Goal: Information Seeking & Learning: Learn about a topic

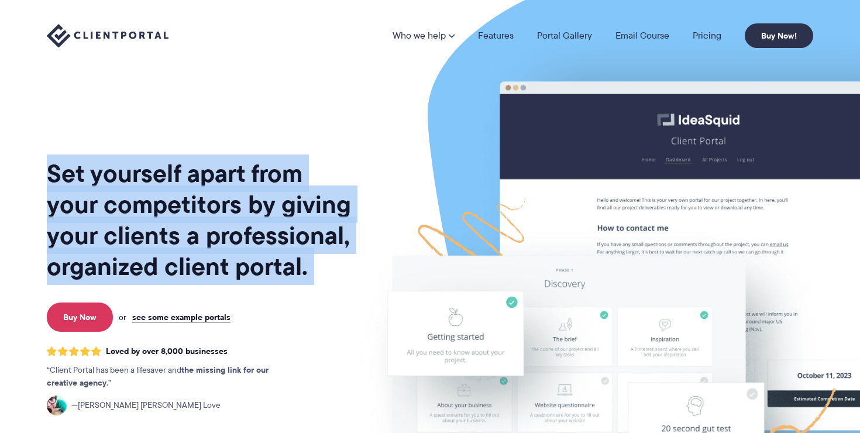
click at [253, 204] on h1 "Set yourself apart from your competitors by giving your clients a professional,…" at bounding box center [200, 220] width 307 height 124
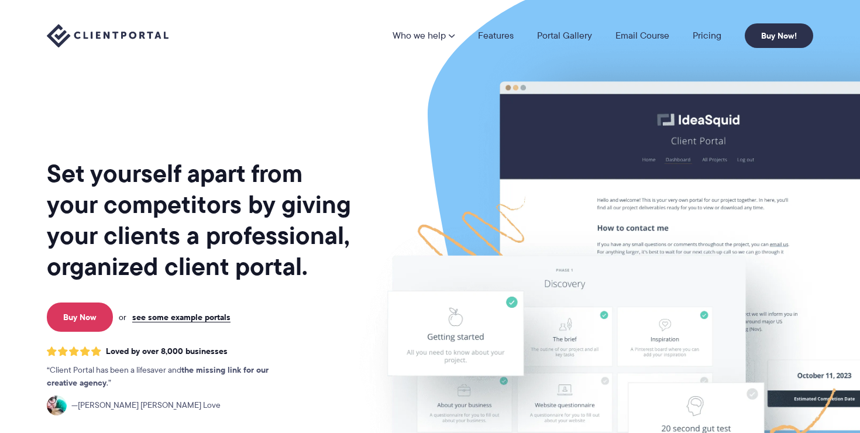
click at [253, 204] on h1 "Set yourself apart from your competitors by giving your clients a professional,…" at bounding box center [200, 220] width 307 height 124
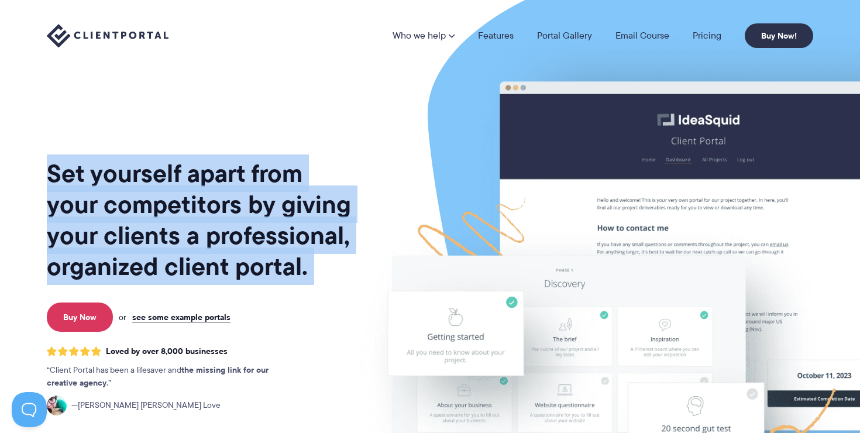
click at [253, 204] on h1 "Set yourself apart from your competitors by giving your clients a professional,…" at bounding box center [200, 220] width 307 height 124
click at [229, 212] on h1 "Set yourself apart from your competitors by giving your clients a professional,…" at bounding box center [200, 220] width 307 height 124
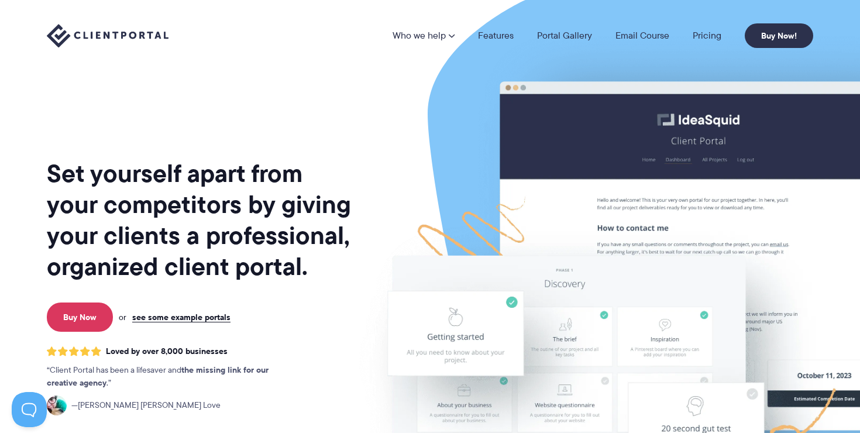
click at [229, 212] on h1 "Set yourself apart from your competitors by giving your clients a professional,…" at bounding box center [200, 220] width 307 height 124
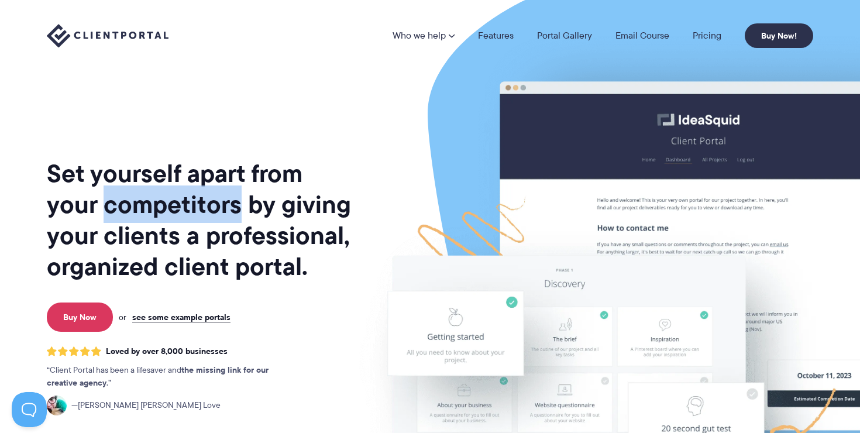
click at [229, 212] on h1 "Set yourself apart from your competitors by giving your clients a professional,…" at bounding box center [200, 220] width 307 height 124
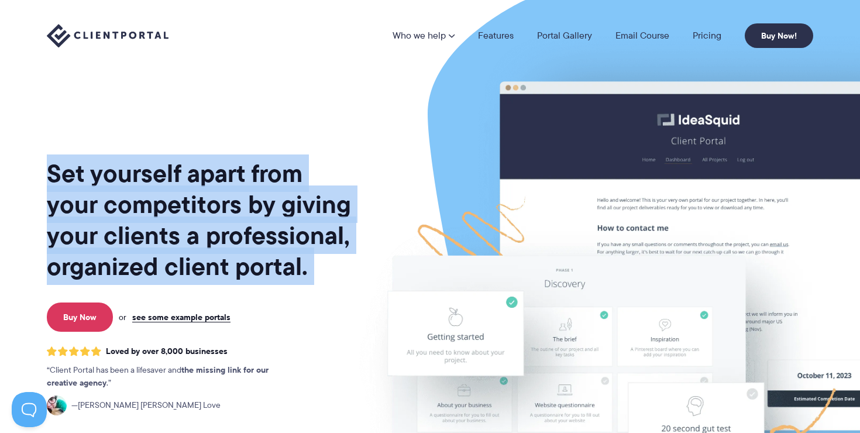
click at [229, 212] on h1 "Set yourself apart from your competitors by giving your clients a professional,…" at bounding box center [200, 220] width 307 height 124
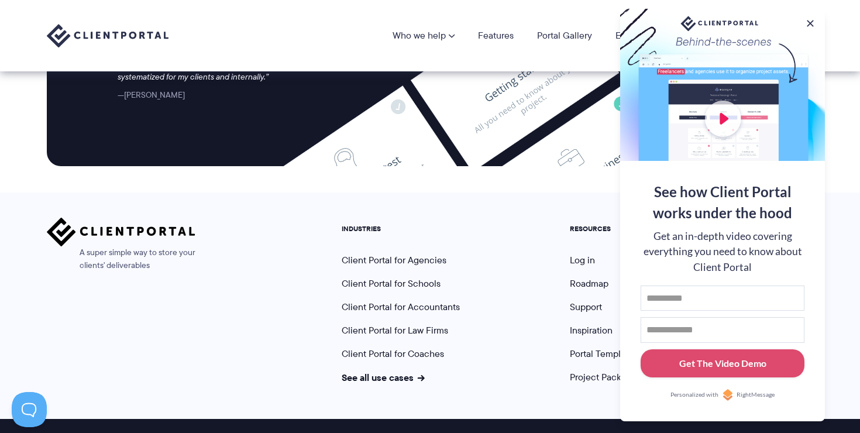
scroll to position [4920, 0]
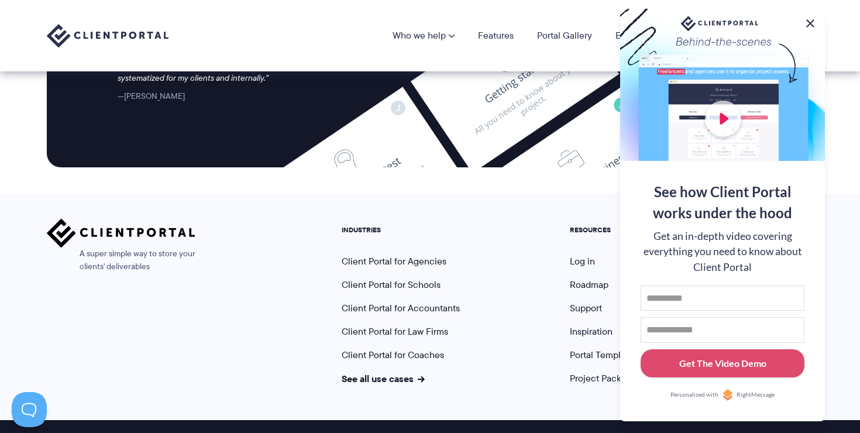
click at [808, 20] on button at bounding box center [810, 23] width 14 height 14
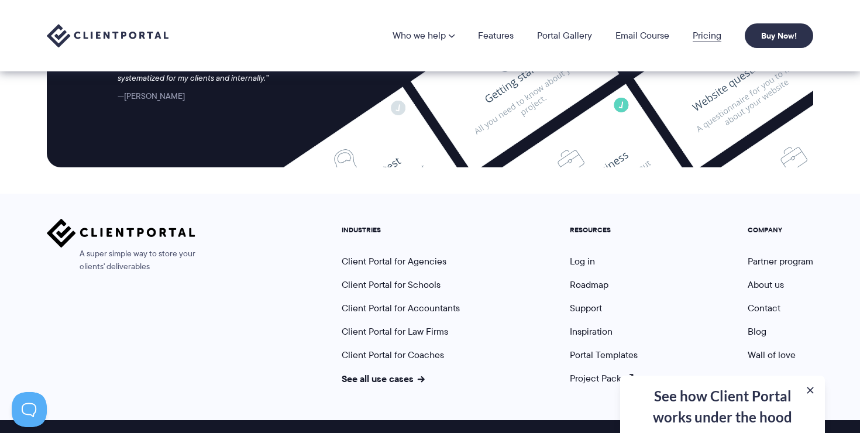
click at [701, 35] on link "Pricing" at bounding box center [707, 35] width 29 height 9
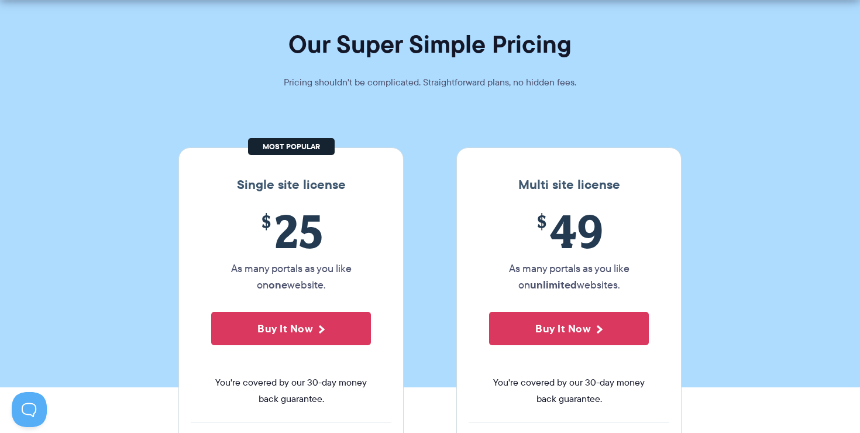
click at [296, 239] on span "$ 25" at bounding box center [291, 230] width 160 height 53
click at [289, 263] on p "As many portals as you like on one website." at bounding box center [291, 276] width 160 height 33
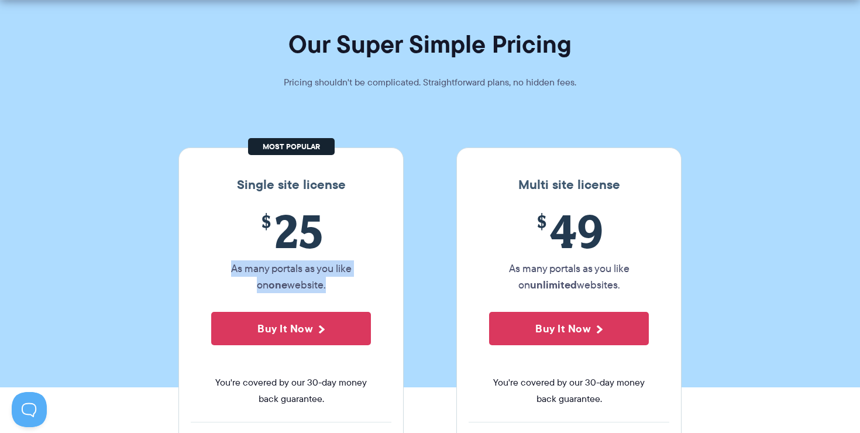
click at [289, 263] on p "As many portals as you like on one website." at bounding box center [291, 276] width 160 height 33
click at [288, 269] on p "As many portals as you like on one website." at bounding box center [291, 276] width 160 height 33
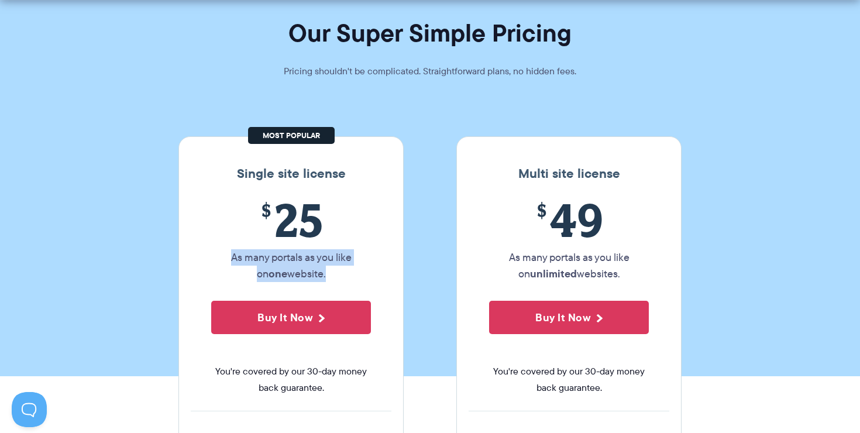
click at [288, 269] on p "As many portals as you like on one website." at bounding box center [291, 265] width 160 height 33
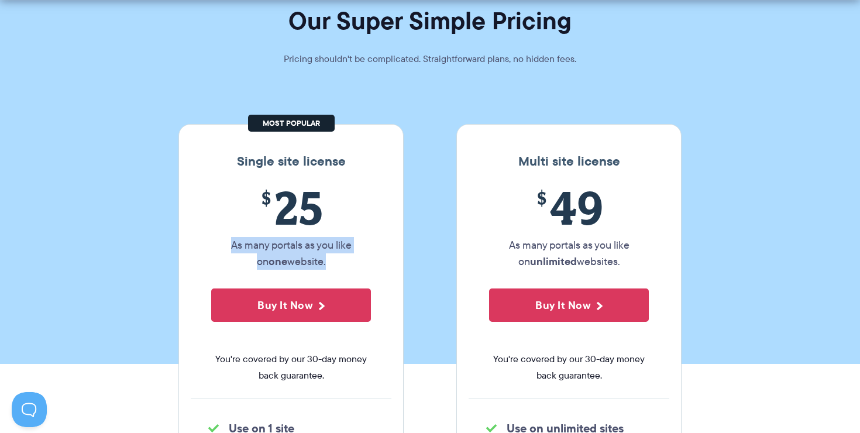
scroll to position [87, 0]
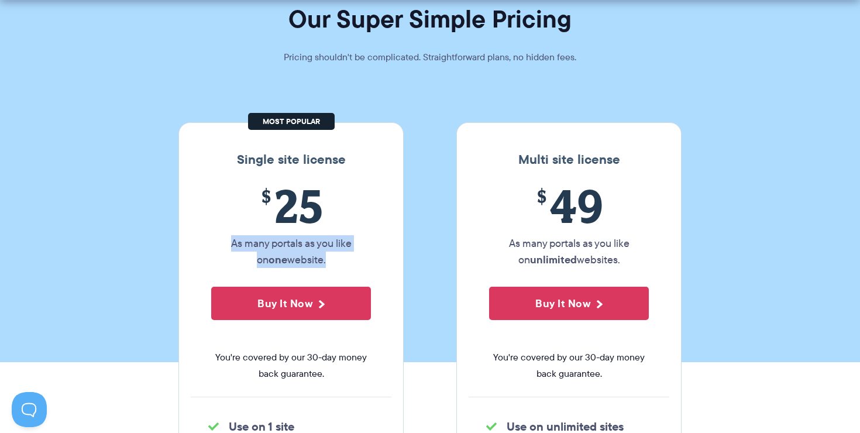
click at [293, 262] on p "As many portals as you like on one website." at bounding box center [291, 251] width 160 height 33
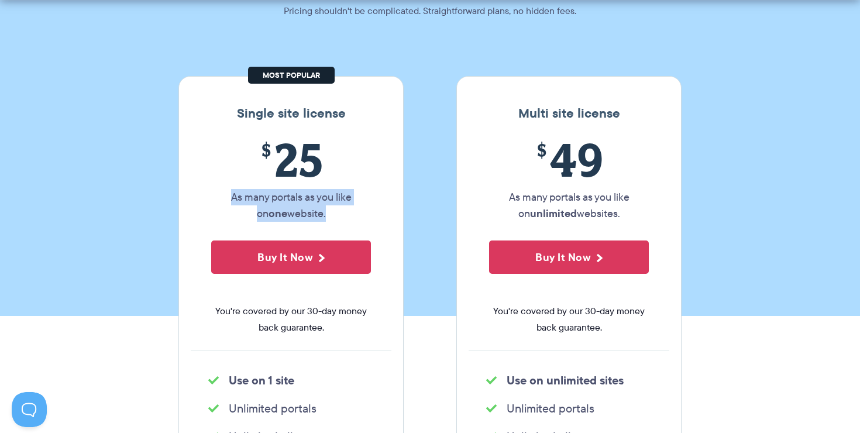
scroll to position [142, 0]
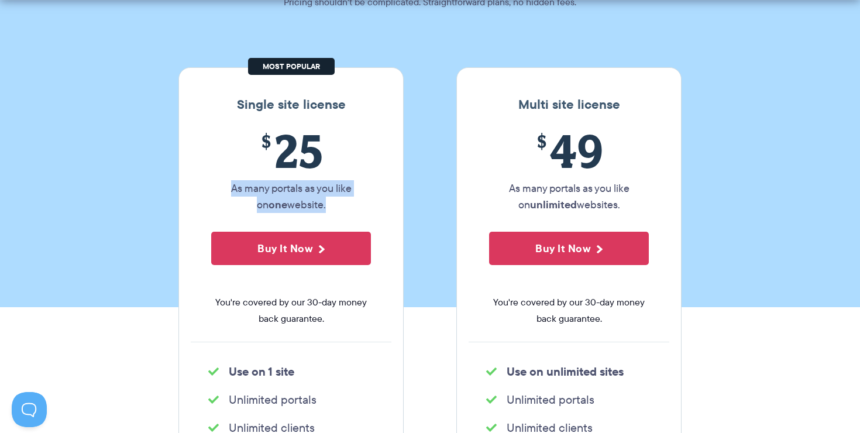
click at [283, 318] on span "You're covered by our 30-day money back guarantee." at bounding box center [291, 310] width 160 height 33
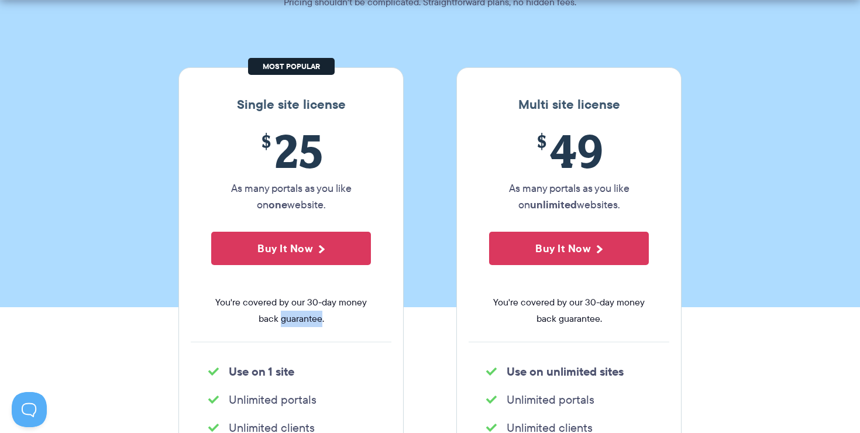
click at [283, 318] on span "You're covered by our 30-day money back guarantee." at bounding box center [291, 310] width 160 height 33
click at [296, 314] on span "You're covered by our 30-day money back guarantee." at bounding box center [291, 310] width 160 height 33
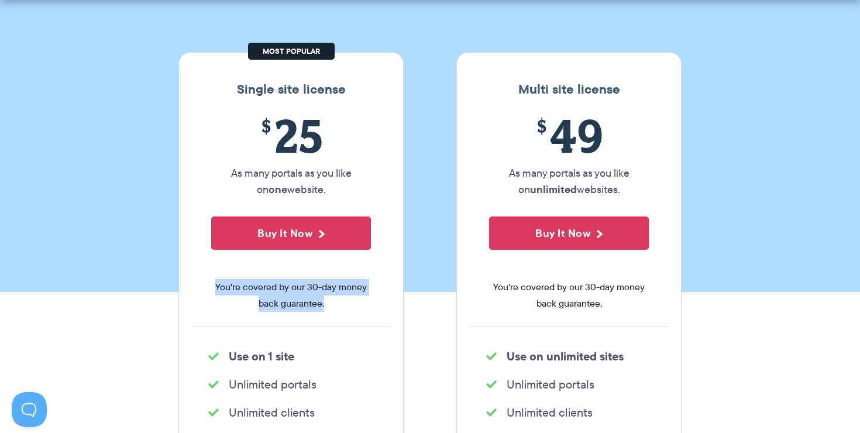
scroll to position [161, 0]
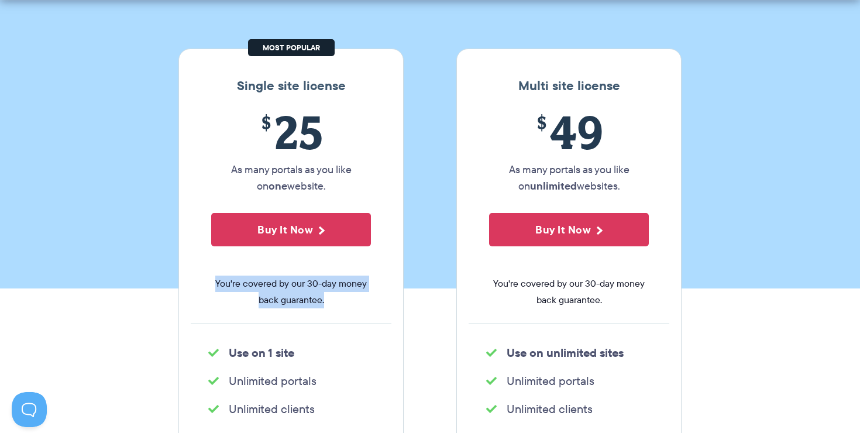
click at [277, 348] on strong "Use on 1 site" at bounding box center [262, 353] width 66 height 18
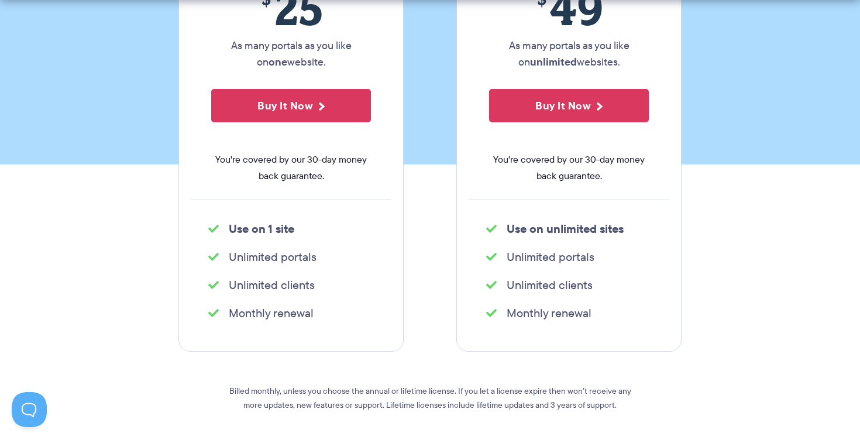
scroll to position [292, 0]
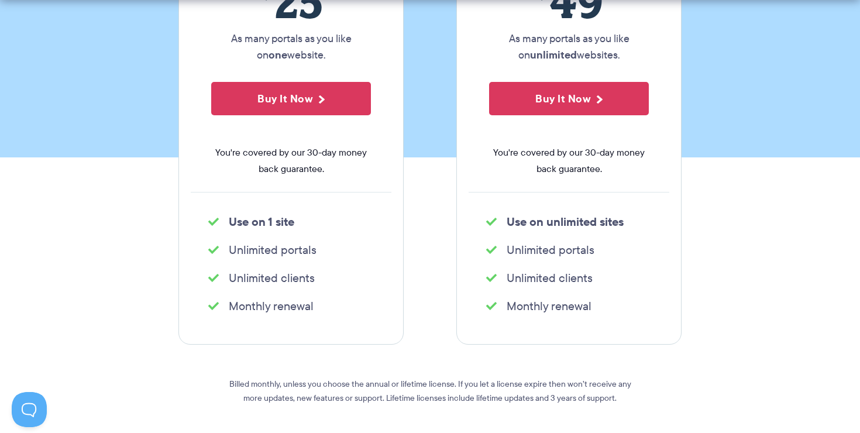
click at [292, 315] on ul "Monthly renewal" at bounding box center [291, 305] width 201 height 23
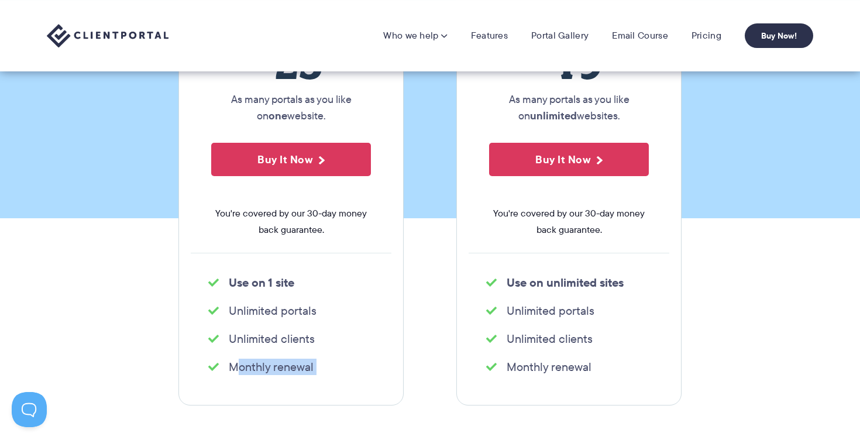
scroll to position [209, 0]
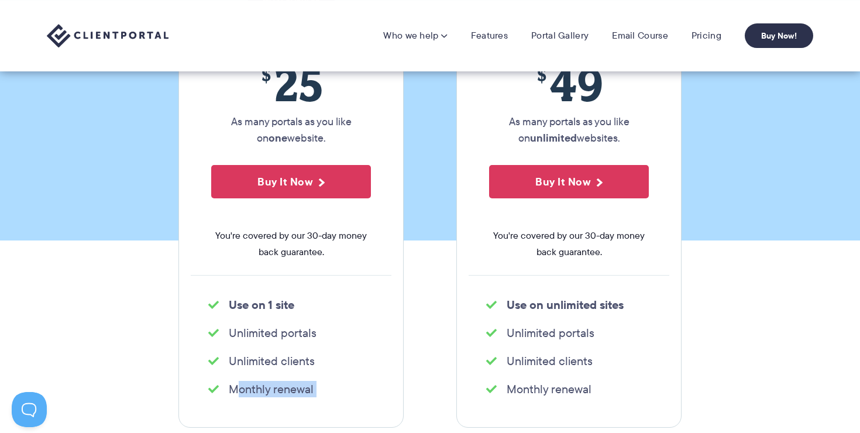
click at [283, 327] on li "Unlimited portals" at bounding box center [291, 333] width 166 height 16
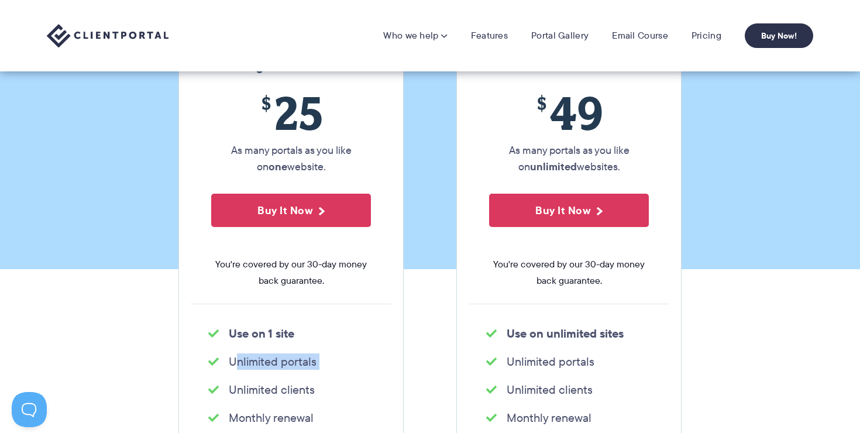
scroll to position [174, 0]
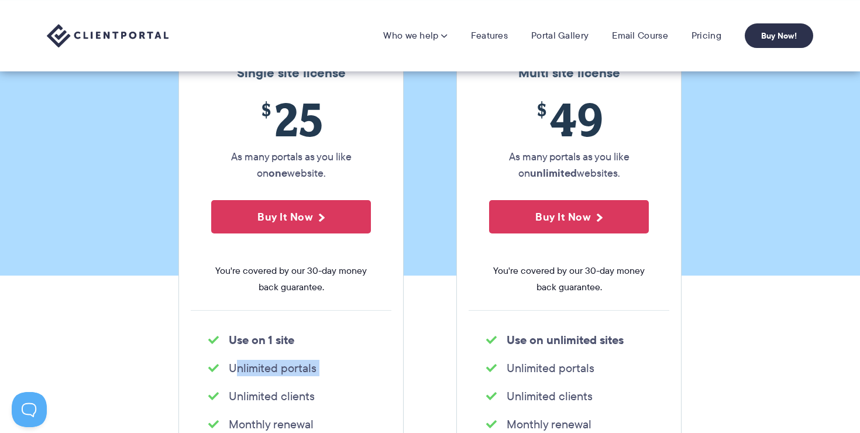
click at [312, 269] on span "You're covered by our 30-day money back guarantee." at bounding box center [291, 279] width 160 height 33
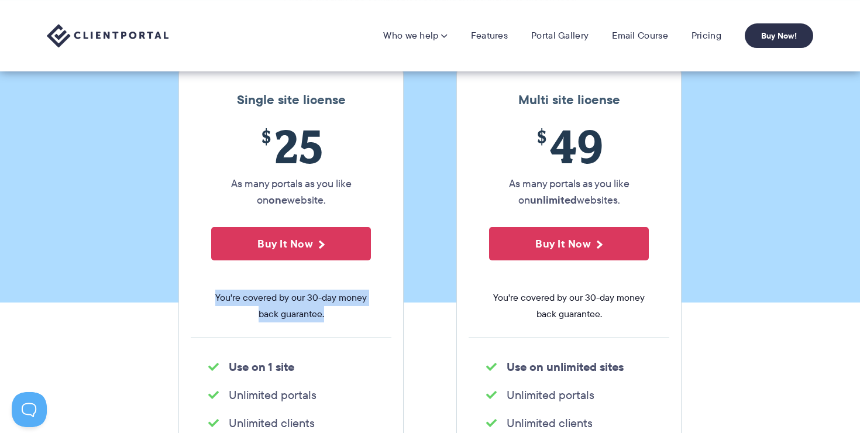
scroll to position [118, 0]
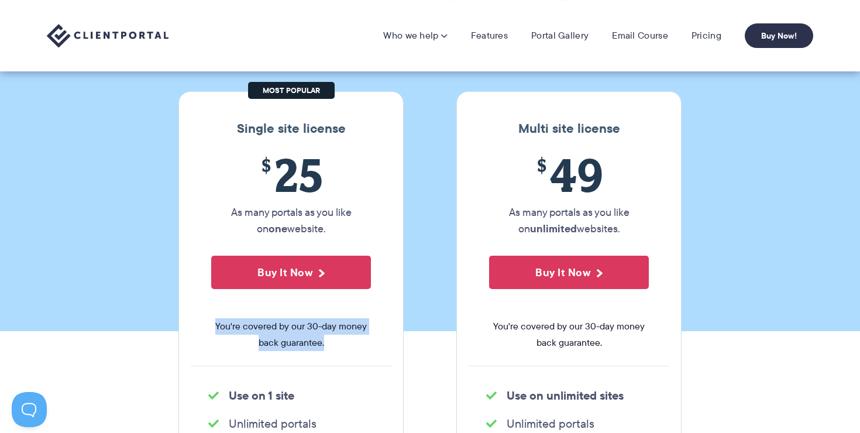
click at [293, 167] on span "$ 25" at bounding box center [291, 174] width 160 height 53
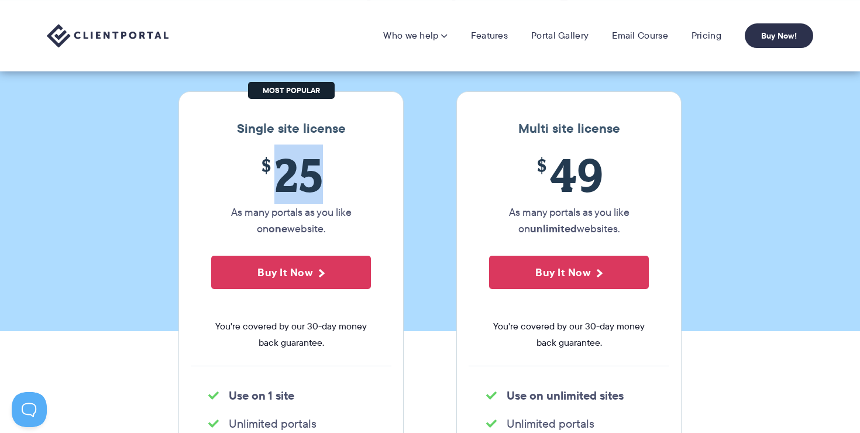
click at [293, 167] on span "$ 25" at bounding box center [291, 174] width 160 height 53
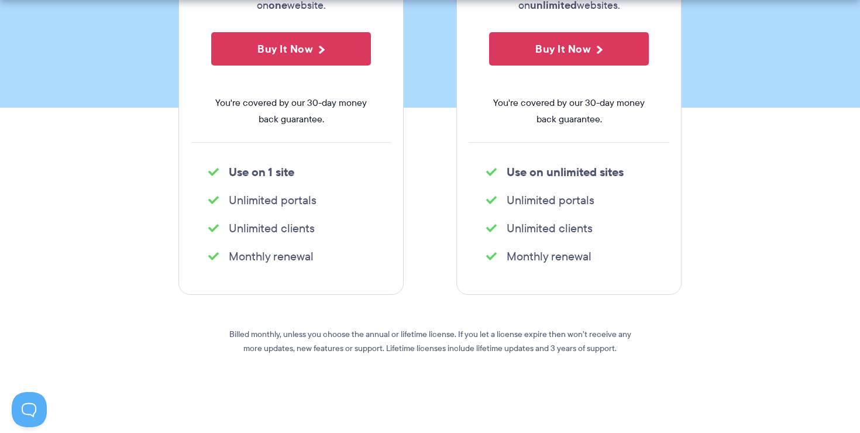
scroll to position [393, 0]
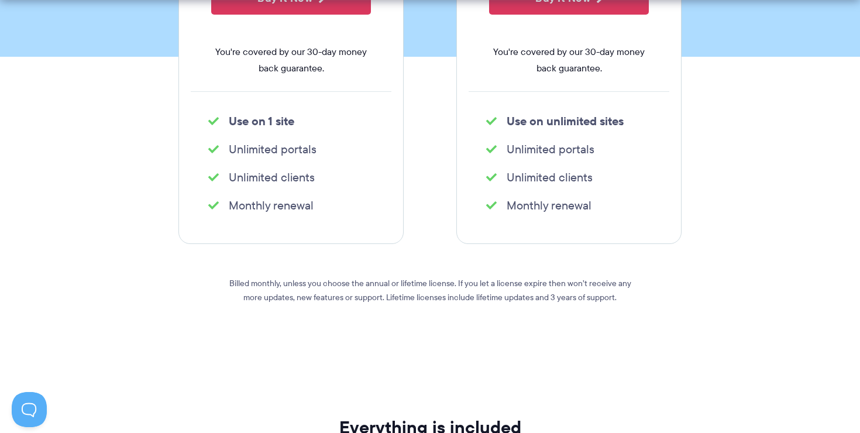
click at [291, 311] on div "Billed monthly, unless you choose the annual or lifetime license. If you let a …" at bounding box center [429, 297] width 421 height 60
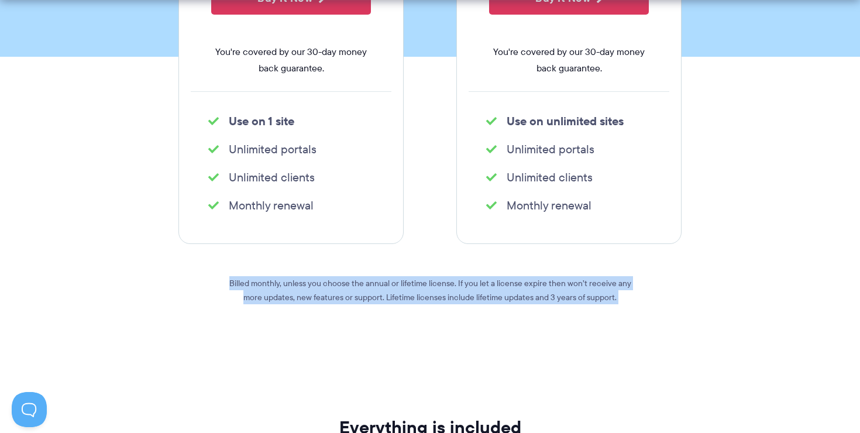
click at [297, 302] on p "Billed monthly, unless you choose the annual or lifetime license. If you let a …" at bounding box center [429, 290] width 421 height 28
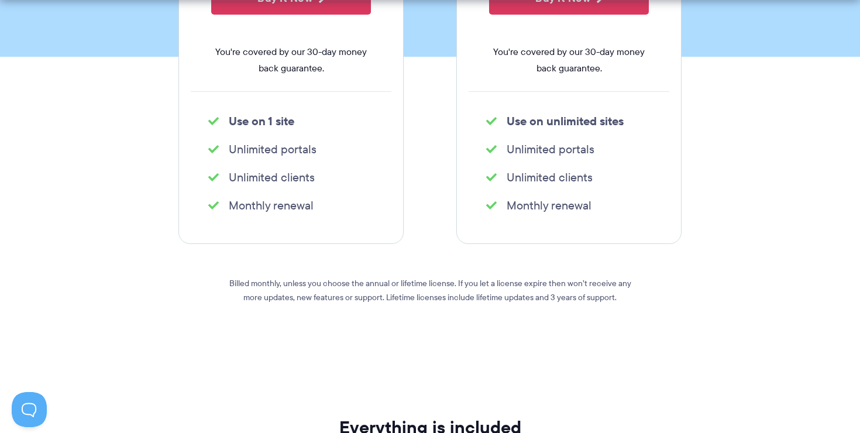
click at [297, 302] on p "Billed monthly, unless you choose the annual or lifetime license. If you let a …" at bounding box center [429, 290] width 421 height 28
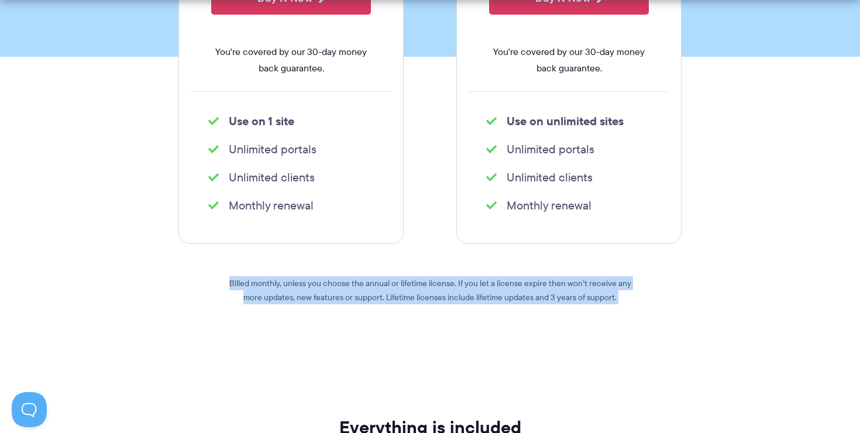
click at [297, 302] on p "Billed monthly, unless you choose the annual or lifetime license. If you let a …" at bounding box center [429, 290] width 421 height 28
click at [307, 296] on p "Billed monthly, unless you choose the annual or lifetime license. If you let a …" at bounding box center [429, 290] width 421 height 28
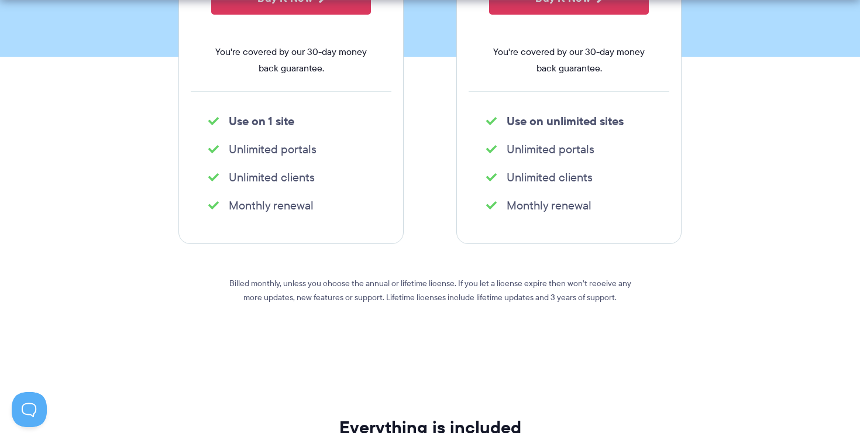
click at [425, 278] on p "Billed monthly, unless you choose the annual or lifetime license. If you let a …" at bounding box center [429, 290] width 421 height 28
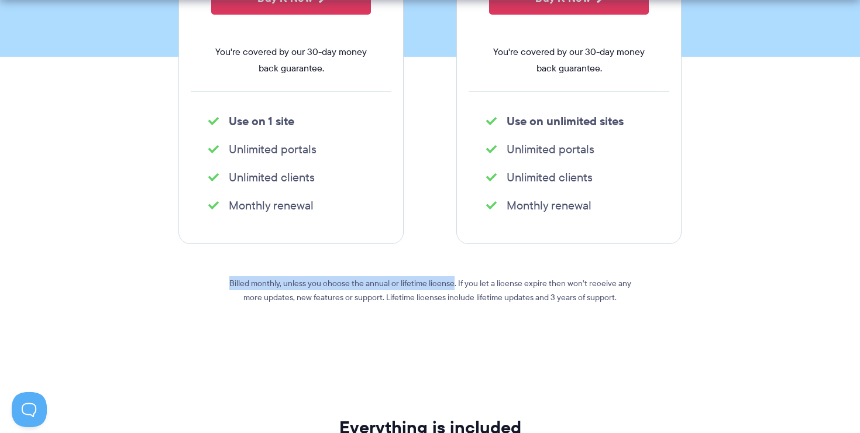
drag, startPoint x: 425, startPoint y: 278, endPoint x: 247, endPoint y: 274, distance: 177.9
click at [247, 274] on div "Billed monthly, unless you choose the annual or lifetime license. If you let a …" at bounding box center [429, 297] width 421 height 60
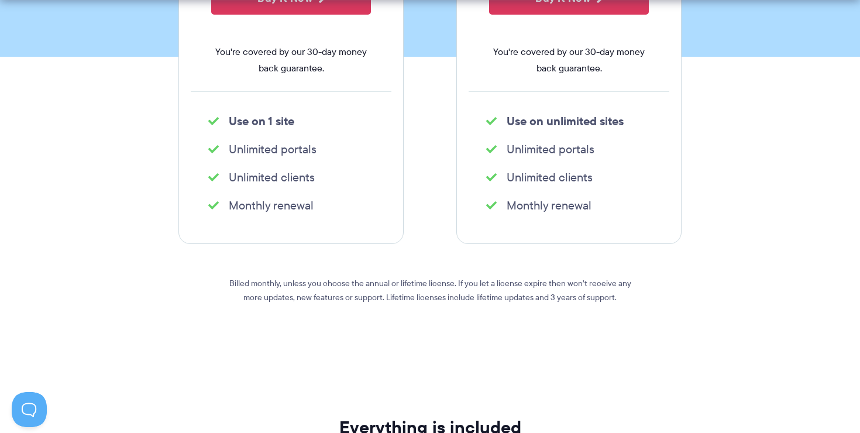
click at [458, 283] on p "Billed monthly, unless you choose the annual or lifetime license. If you let a …" at bounding box center [429, 290] width 421 height 28
drag, startPoint x: 458, startPoint y: 283, endPoint x: 592, endPoint y: 286, distance: 134.0
click at [592, 286] on p "Billed monthly, unless you choose the annual or lifetime license. If you let a …" at bounding box center [429, 290] width 421 height 28
click at [621, 281] on p "Billed monthly, unless you choose the annual or lifetime license. If you let a …" at bounding box center [429, 290] width 421 height 28
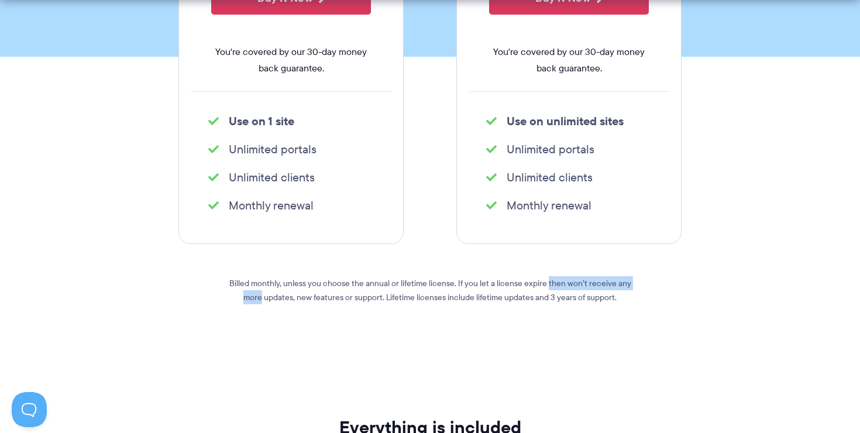
drag, startPoint x: 621, startPoint y: 281, endPoint x: 547, endPoint y: 281, distance: 74.3
click at [547, 281] on p "Billed monthly, unless you choose the annual or lifetime license. If you let a …" at bounding box center [429, 290] width 421 height 28
click at [552, 283] on p "Billed monthly, unless you choose the annual or lifetime license. If you let a …" at bounding box center [429, 290] width 421 height 28
drag, startPoint x: 552, startPoint y: 283, endPoint x: 600, endPoint y: 281, distance: 48.0
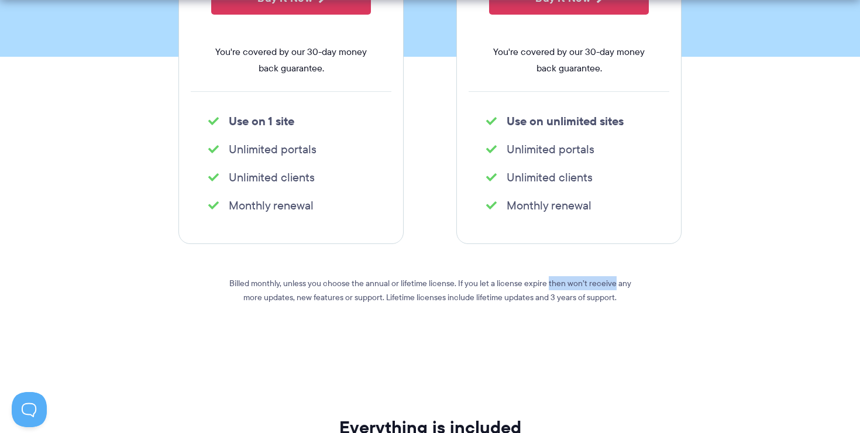
click at [600, 281] on p "Billed monthly, unless you choose the annual or lifetime license. If you let a …" at bounding box center [429, 290] width 421 height 28
click at [616, 281] on p "Billed monthly, unless you choose the annual or lifetime license. If you let a …" at bounding box center [429, 290] width 421 height 28
drag, startPoint x: 616, startPoint y: 281, endPoint x: 538, endPoint y: 281, distance: 77.2
click at [538, 281] on p "Billed monthly, unless you choose the annual or lifetime license. If you let a …" at bounding box center [429, 290] width 421 height 28
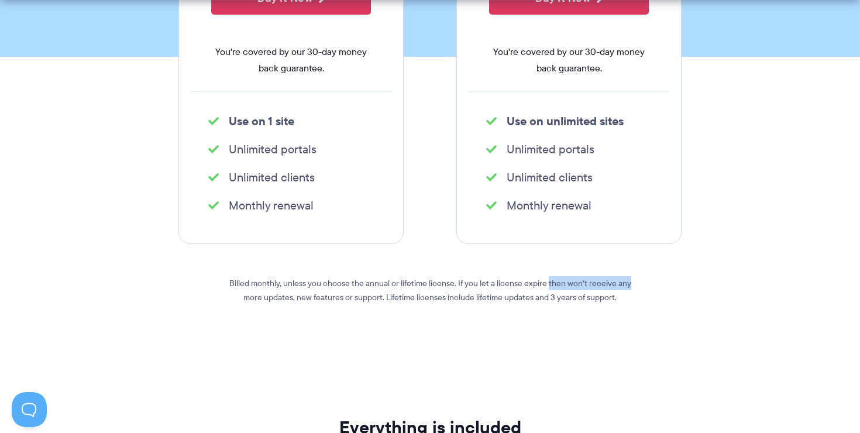
click at [538, 281] on p "Billed monthly, unless you choose the annual or lifetime license. If you let a …" at bounding box center [429, 290] width 421 height 28
click at [481, 281] on p "Billed monthly, unless you choose the annual or lifetime license. If you let a …" at bounding box center [429, 290] width 421 height 28
drag, startPoint x: 481, startPoint y: 281, endPoint x: 342, endPoint y: 304, distance: 141.1
click at [342, 304] on p "Billed monthly, unless you choose the annual or lifetime license. If you let a …" at bounding box center [429, 290] width 421 height 28
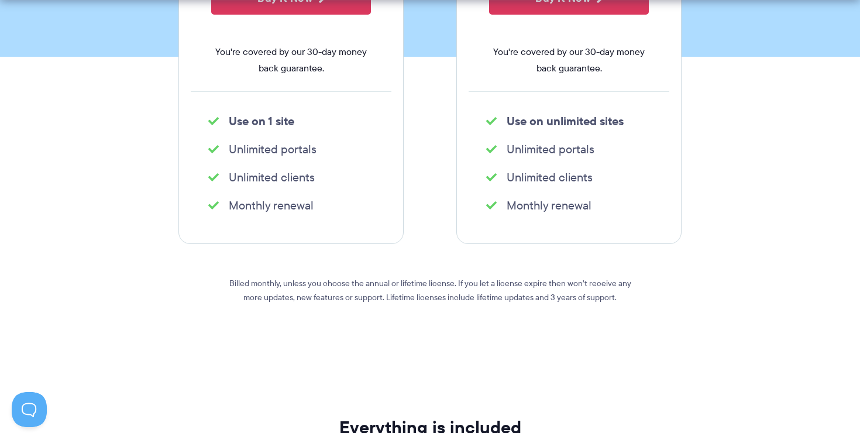
click at [367, 301] on p "Billed monthly, unless you choose the annual or lifetime license. If you let a …" at bounding box center [429, 290] width 421 height 28
drag, startPoint x: 367, startPoint y: 301, endPoint x: 314, endPoint y: 301, distance: 53.2
click at [323, 301] on p "Billed monthly, unless you choose the annual or lifetime license. If you let a …" at bounding box center [429, 290] width 421 height 28
click at [400, 301] on p "Billed monthly, unless you choose the annual or lifetime license. If you let a …" at bounding box center [429, 290] width 421 height 28
drag, startPoint x: 400, startPoint y: 301, endPoint x: 517, endPoint y: 301, distance: 117.0
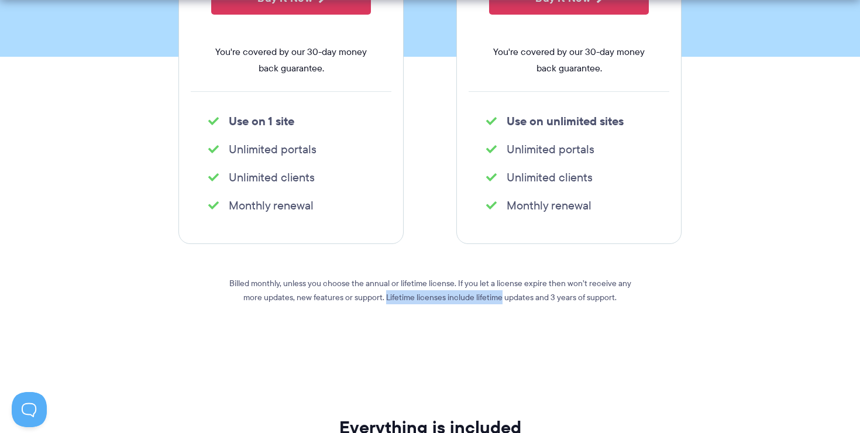
click at [517, 301] on p "Billed monthly, unless you choose the annual or lifetime license. If you let a …" at bounding box center [429, 290] width 421 height 28
click at [541, 296] on p "Billed monthly, unless you choose the annual or lifetime license. If you let a …" at bounding box center [429, 290] width 421 height 28
click at [600, 297] on p "Billed monthly, unless you choose the annual or lifetime license. If you let a …" at bounding box center [429, 290] width 421 height 28
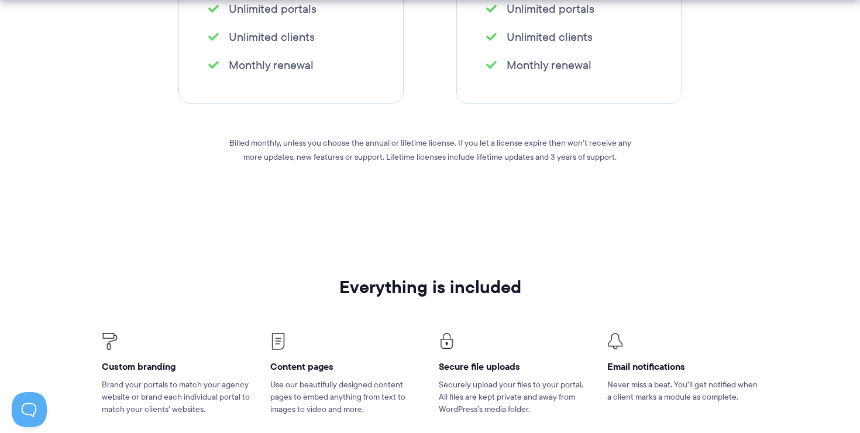
scroll to position [593, 0]
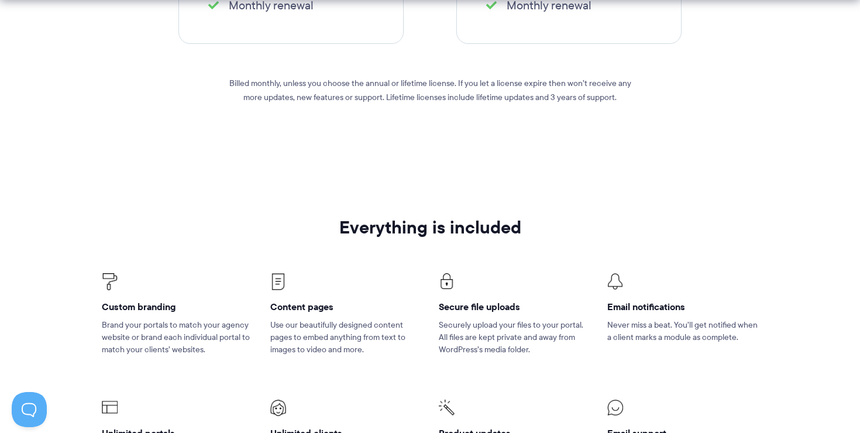
click at [455, 270] on li "Secure file uploads Securely upload your files to your portal. All files are ke…" at bounding box center [514, 322] width 169 height 126
click at [455, 339] on p "Securely upload your files to your portal. All files are kept private and away …" at bounding box center [514, 337] width 151 height 37
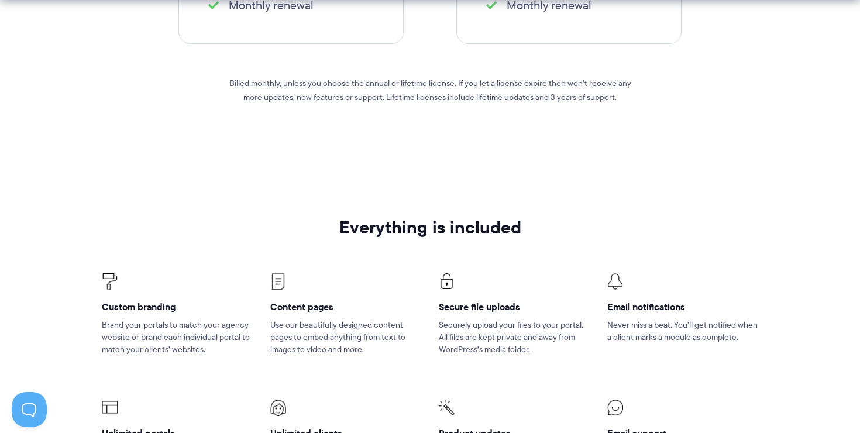
click at [414, 98] on p "Billed monthly, unless you choose the annual or lifetime license. If you let a …" at bounding box center [429, 90] width 421 height 28
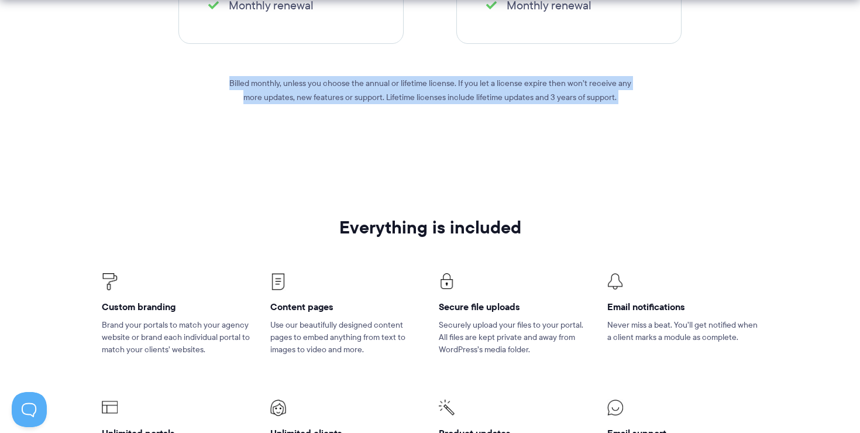
click at [414, 98] on p "Billed monthly, unless you choose the annual or lifetime license. If you let a …" at bounding box center [429, 90] width 421 height 28
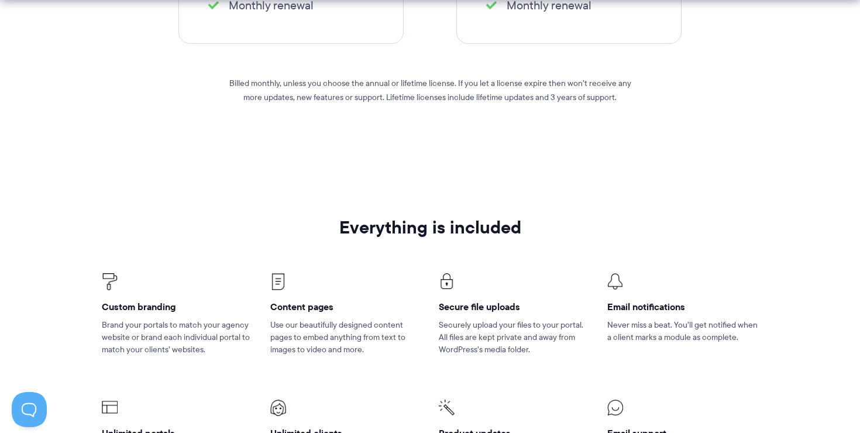
click at [391, 104] on div "Billed monthly, unless you choose the annual or lifetime license. If you let a …" at bounding box center [429, 97] width 421 height 60
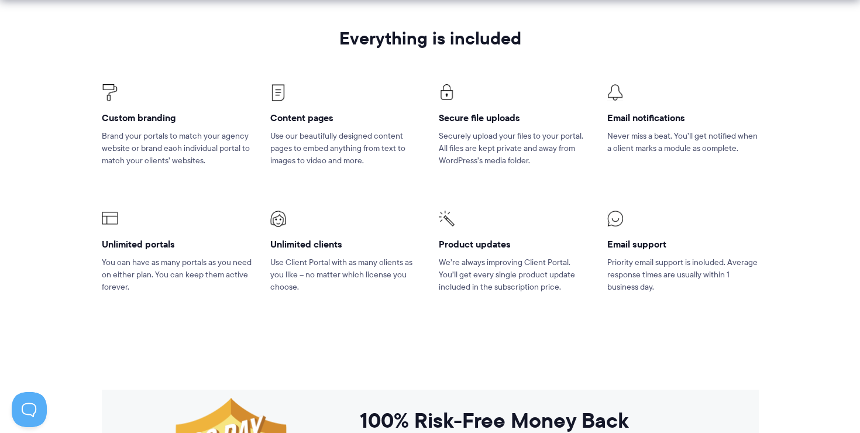
scroll to position [789, 0]
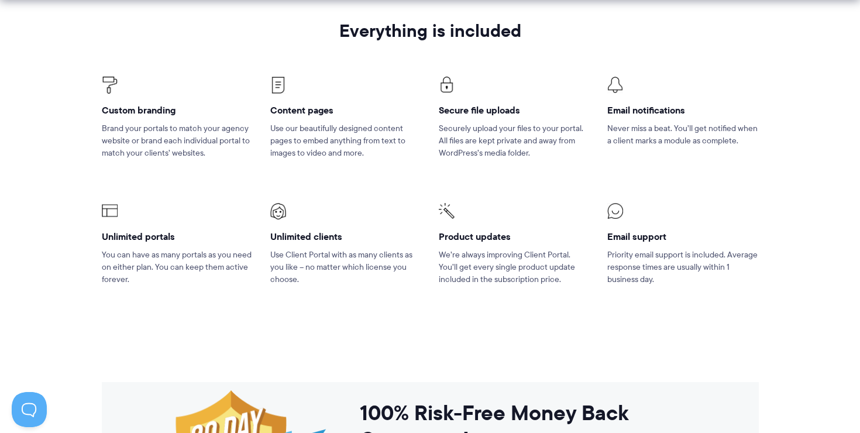
click at [297, 262] on p "Use Client Portal with as many clients as you like – no matter which license yo…" at bounding box center [345, 267] width 151 height 37
click at [460, 254] on p "We’re always improving Client Portal. You’ll get every single product update in…" at bounding box center [514, 267] width 151 height 37
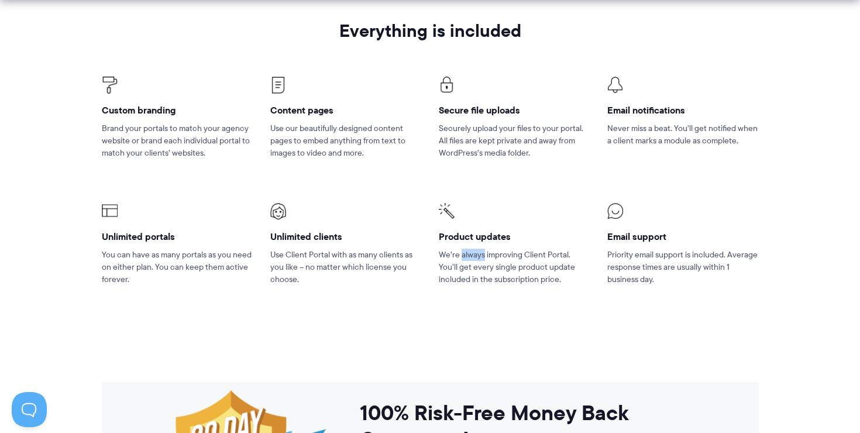
click at [460, 254] on p "We’re always improving Client Portal. You’ll get every single product update in…" at bounding box center [514, 267] width 151 height 37
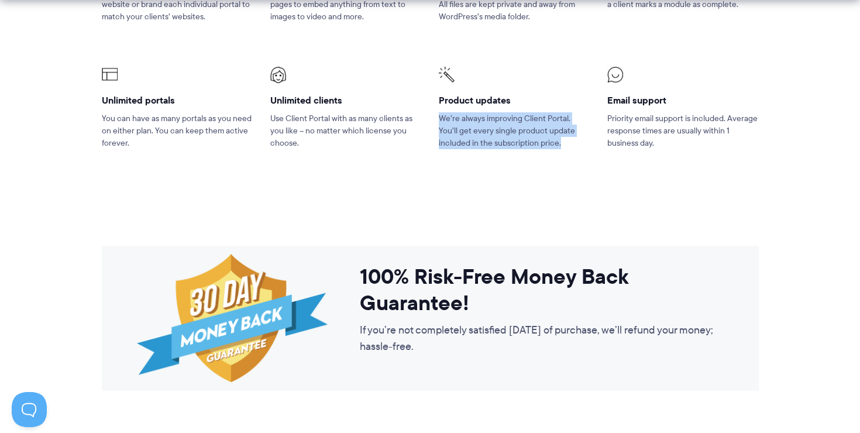
scroll to position [971, 0]
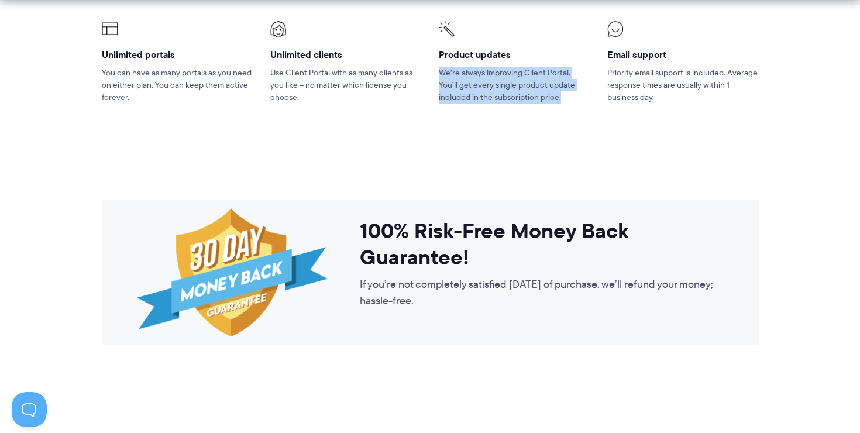
click at [456, 254] on h3 "100% Risk-Free Money Back Guarantee!" at bounding box center [542, 244] width 364 height 53
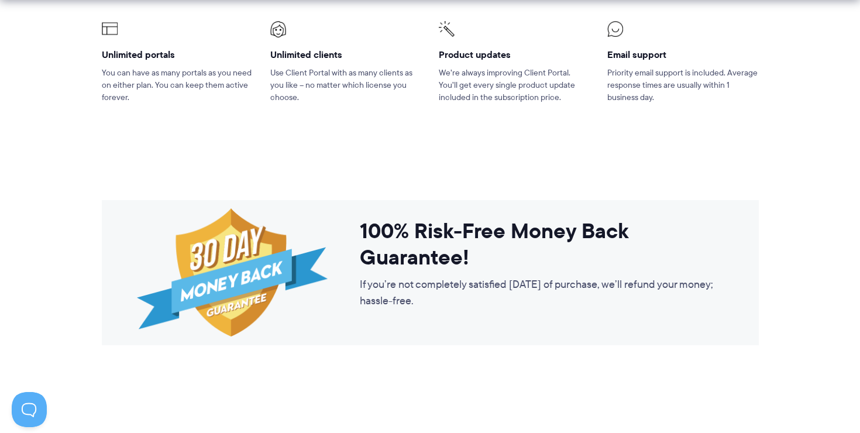
click at [456, 254] on h3 "100% Risk-Free Money Back Guarantee!" at bounding box center [542, 244] width 364 height 53
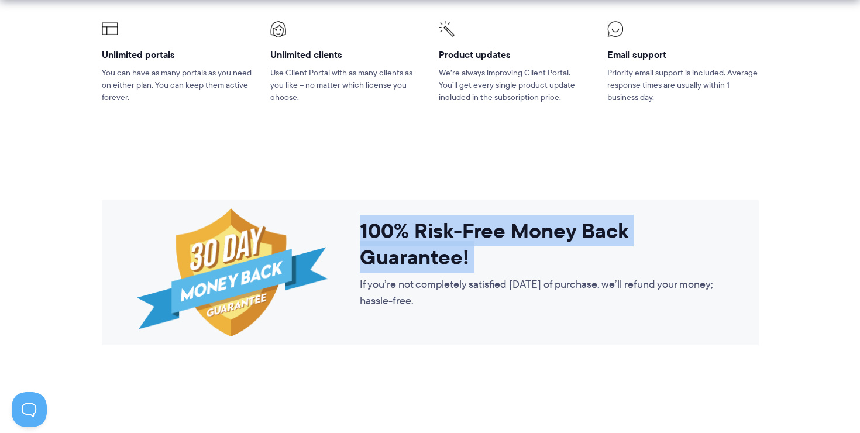
click at [429, 311] on div "100% Risk-Free Money Back Guarantee! If you’re not completely satisfied within …" at bounding box center [542, 272] width 364 height 145
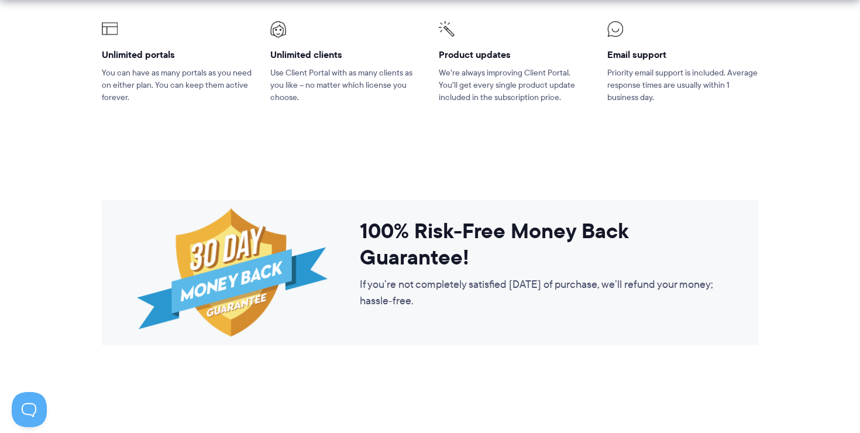
click at [429, 311] on div "100% Risk-Free Money Back Guarantee! If you’re not completely satisfied within …" at bounding box center [542, 272] width 364 height 145
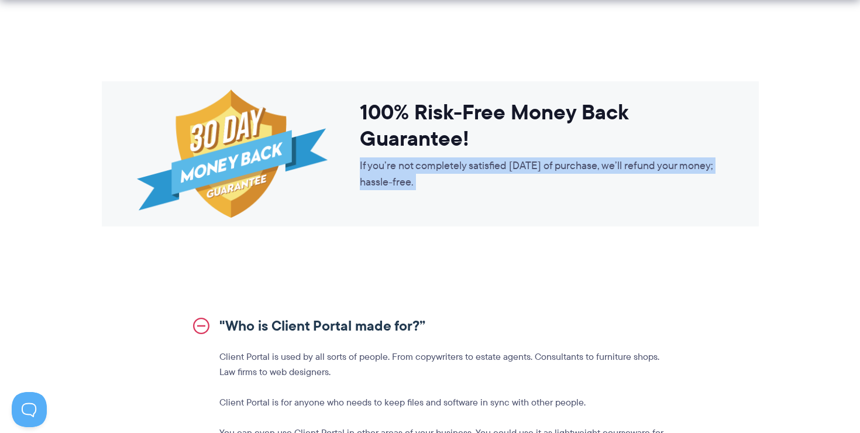
scroll to position [1091, 0]
click at [393, 321] on link ""Who is Client Portal made for?”" at bounding box center [430, 325] width 474 height 47
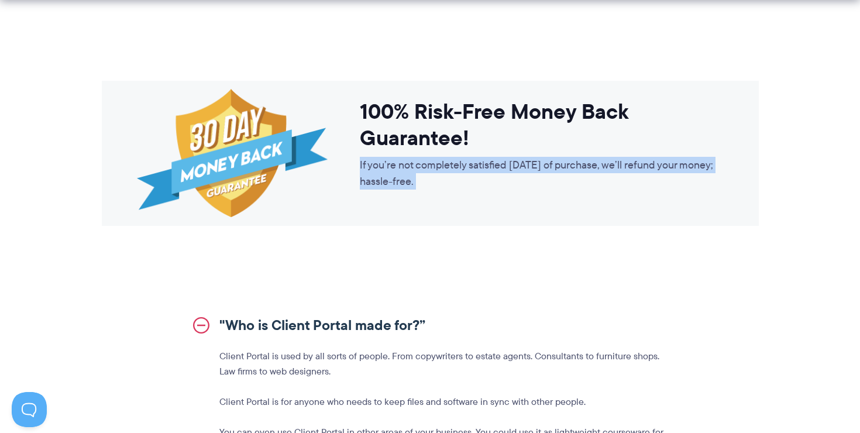
click at [379, 335] on link ""Who is Client Portal made for?”" at bounding box center [430, 325] width 474 height 47
click at [367, 349] on p "Client Portal is used by all sorts of people. From copywriters to estate agents…" at bounding box center [443, 364] width 448 height 30
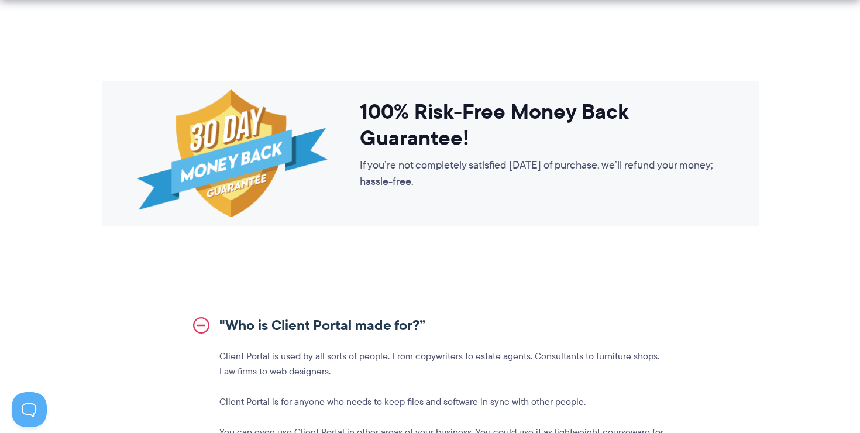
click at [367, 349] on p "Client Portal is used by all sorts of people. From copywriters to estate agents…" at bounding box center [443, 364] width 448 height 30
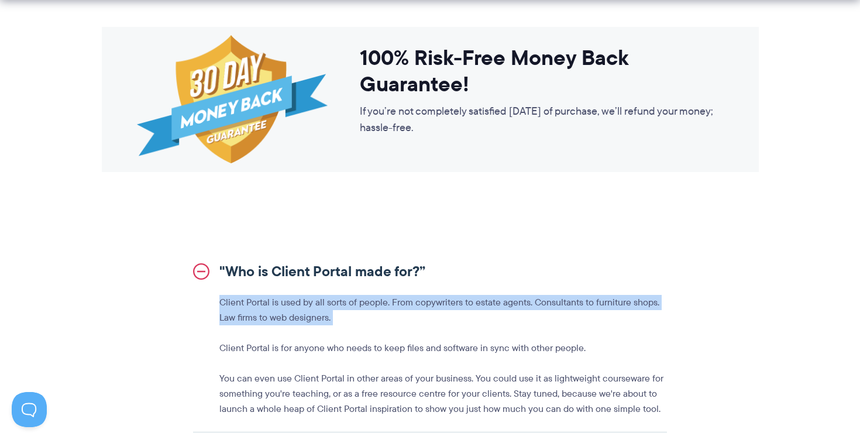
scroll to position [1158, 0]
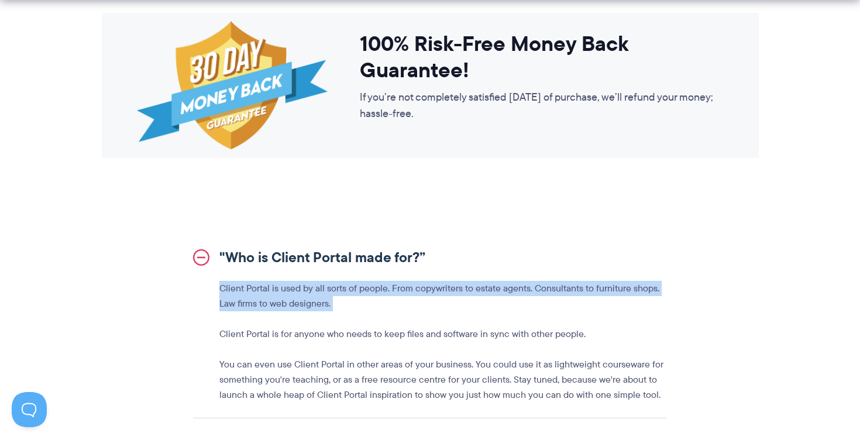
click at [367, 349] on div "Client Portal is used by all sorts of people. From copywriters to estate agents…" at bounding box center [430, 342] width 474 height 122
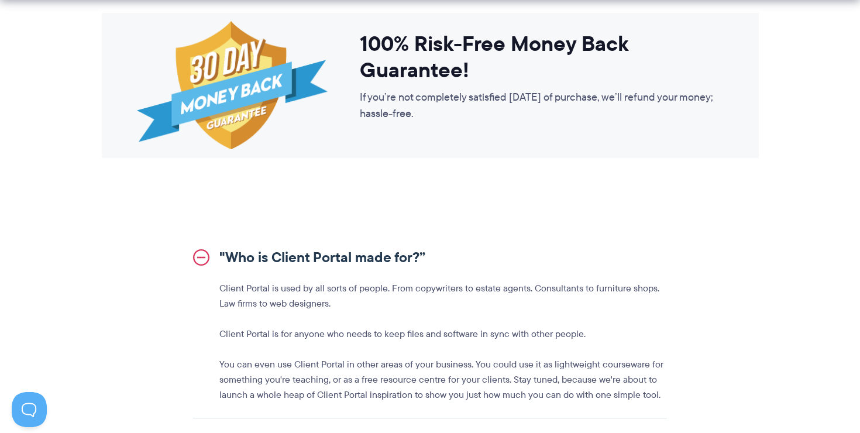
click at [367, 349] on div "Client Portal is used by all sorts of people. From copywriters to estate agents…" at bounding box center [430, 342] width 474 height 122
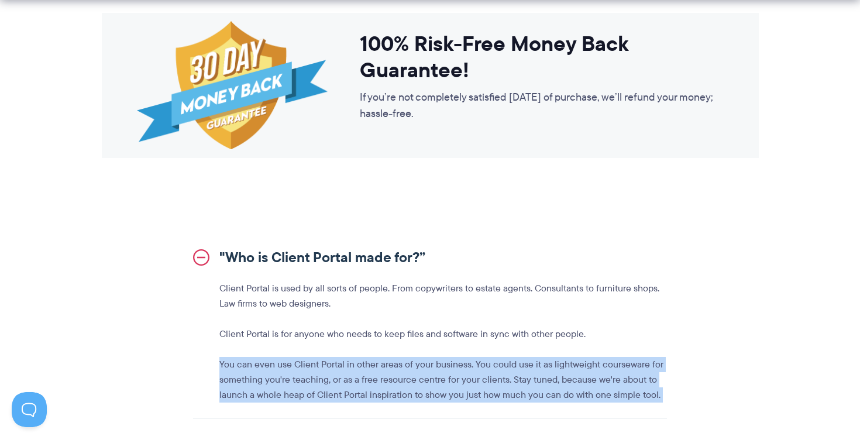
click at [389, 336] on p "Client Portal is for anyone who needs to keep files and software in sync with o…" at bounding box center [443, 333] width 448 height 15
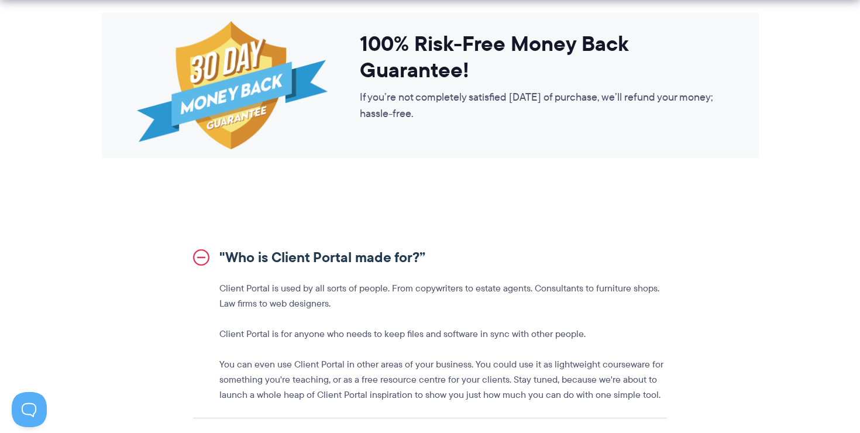
click at [389, 336] on p "Client Portal is for anyone who needs to keep files and software in sync with o…" at bounding box center [443, 333] width 448 height 15
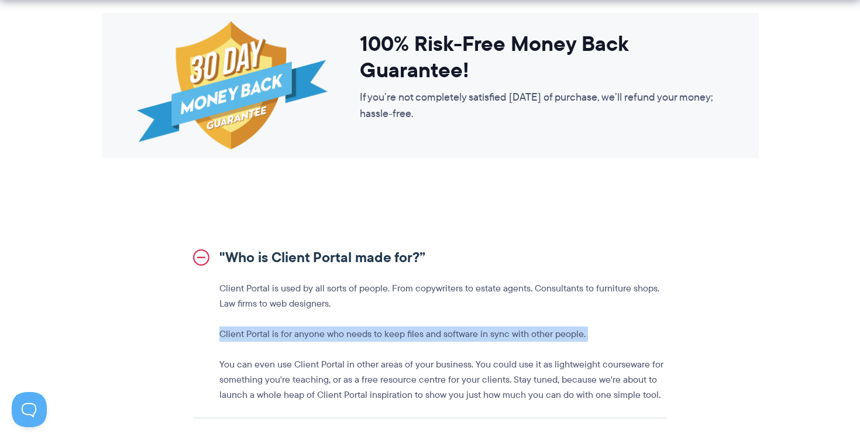
click at [376, 363] on p "You can even use Client Portal in other areas of your business. You could use i…" at bounding box center [443, 380] width 448 height 46
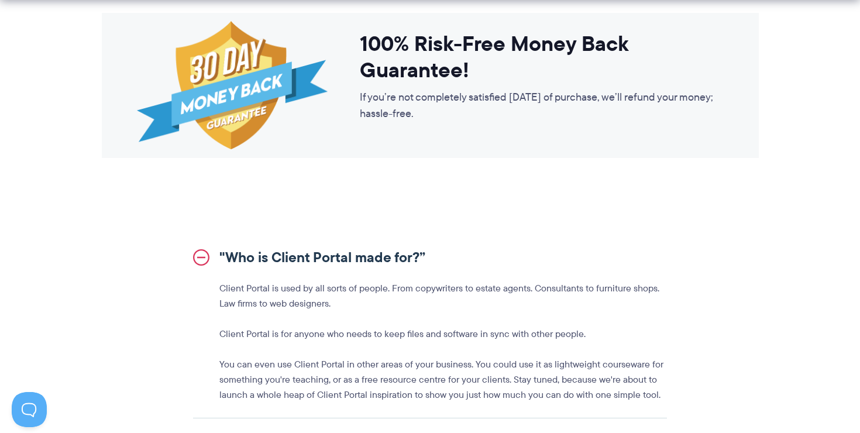
click at [376, 363] on p "You can even use Client Portal in other areas of your business. You could use i…" at bounding box center [443, 380] width 448 height 46
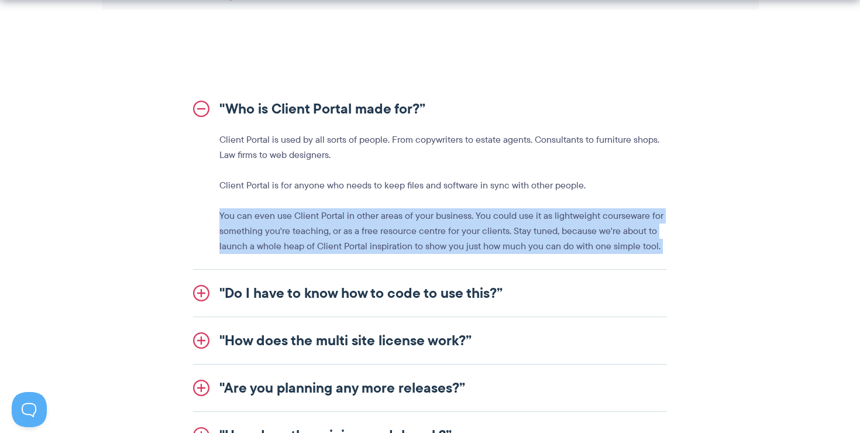
scroll to position [1309, 0]
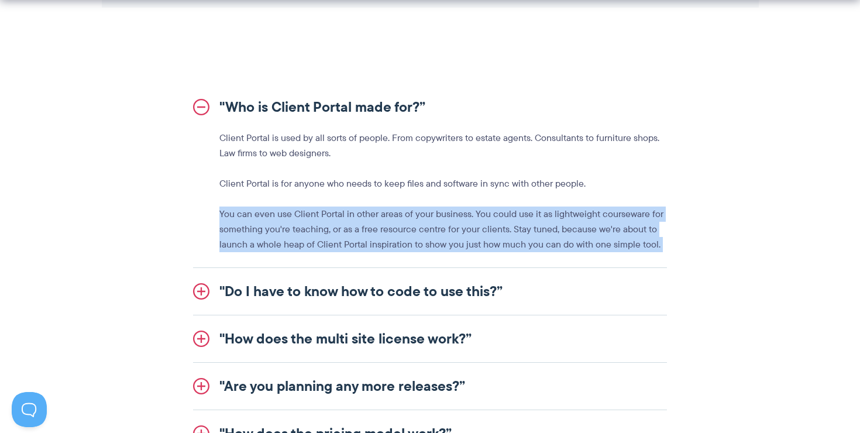
click at [410, 307] on link ""Do I have to know how to code to use this?”" at bounding box center [430, 291] width 474 height 47
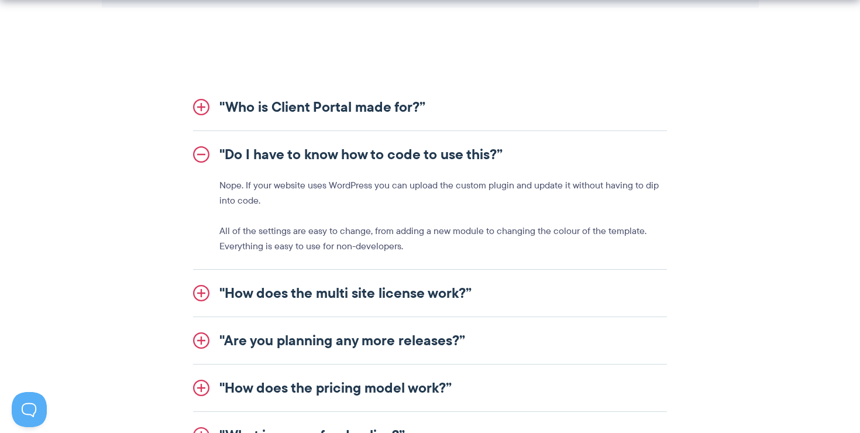
click at [366, 192] on p "Nope. If your website uses WordPress you can upload the custom plugin and updat…" at bounding box center [443, 193] width 448 height 30
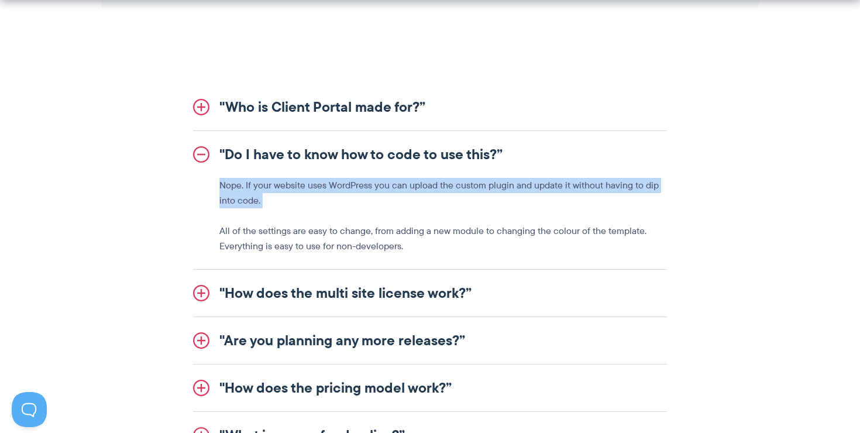
click at [341, 242] on p "All of the settings are easy to change, from adding a new module to changing th…" at bounding box center [443, 239] width 448 height 30
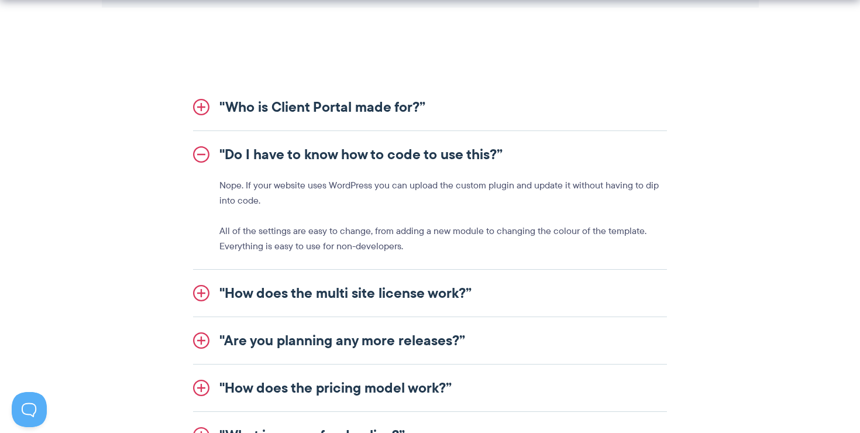
click at [341, 242] on p "All of the settings are easy to change, from adding a new module to changing th…" at bounding box center [443, 239] width 448 height 30
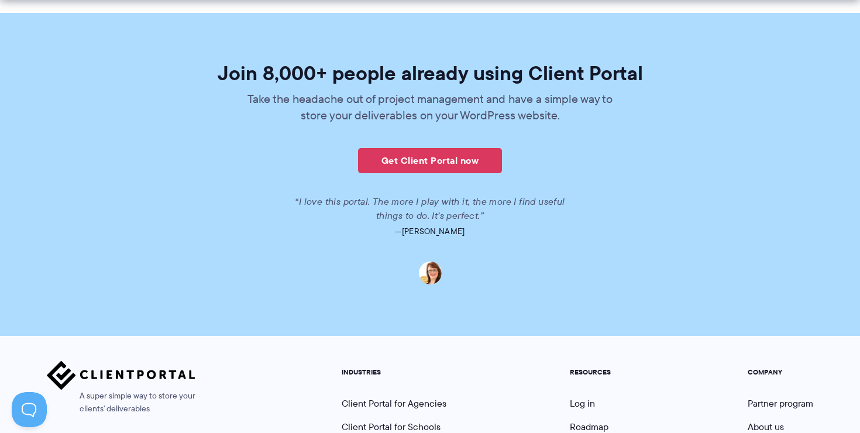
scroll to position [2899, 0]
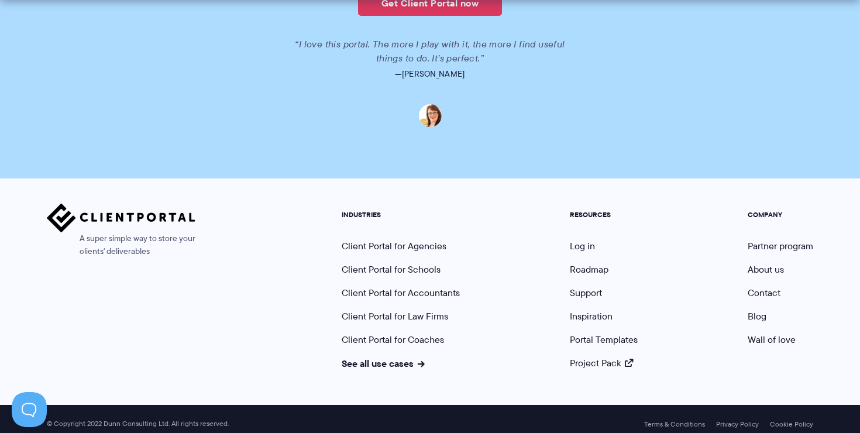
click at [378, 271] on ul "INDUSTRIES Client Portal for Agencies Client Portal for Schools Client Portal f…" at bounding box center [401, 290] width 136 height 159
click at [765, 263] on link "About us" at bounding box center [766, 269] width 36 height 13
click at [772, 286] on link "Contact" at bounding box center [764, 292] width 33 height 13
click at [790, 239] on link "Partner program" at bounding box center [781, 245] width 66 height 13
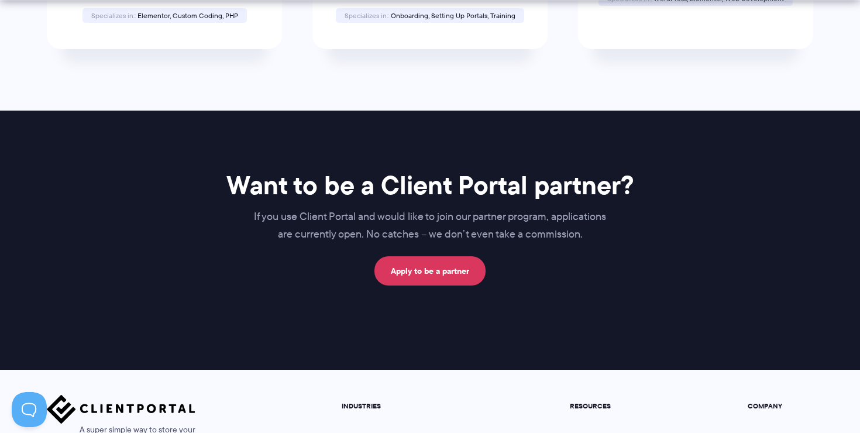
scroll to position [622, 0]
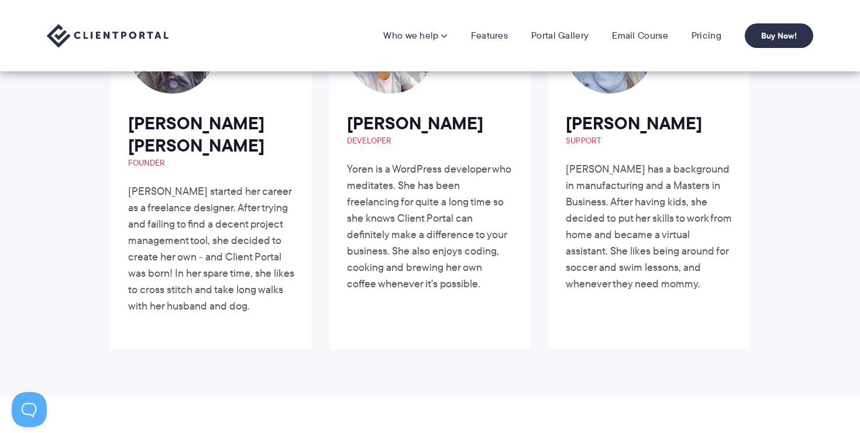
scroll to position [204, 0]
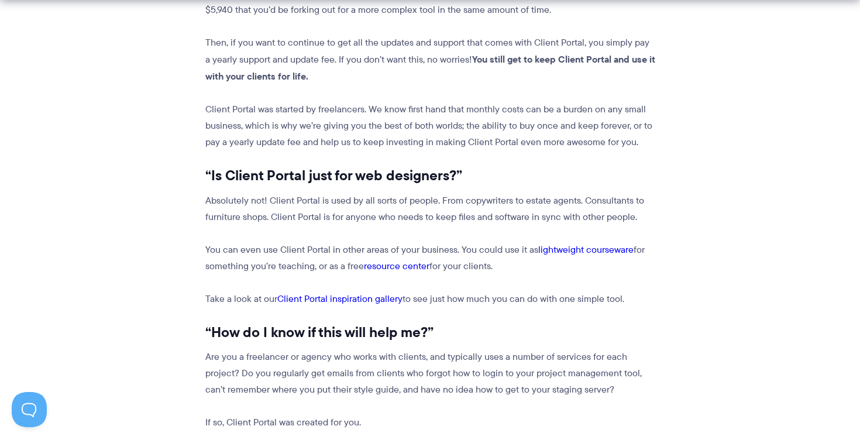
scroll to position [671, 0]
